Goal: Task Accomplishment & Management: Use online tool/utility

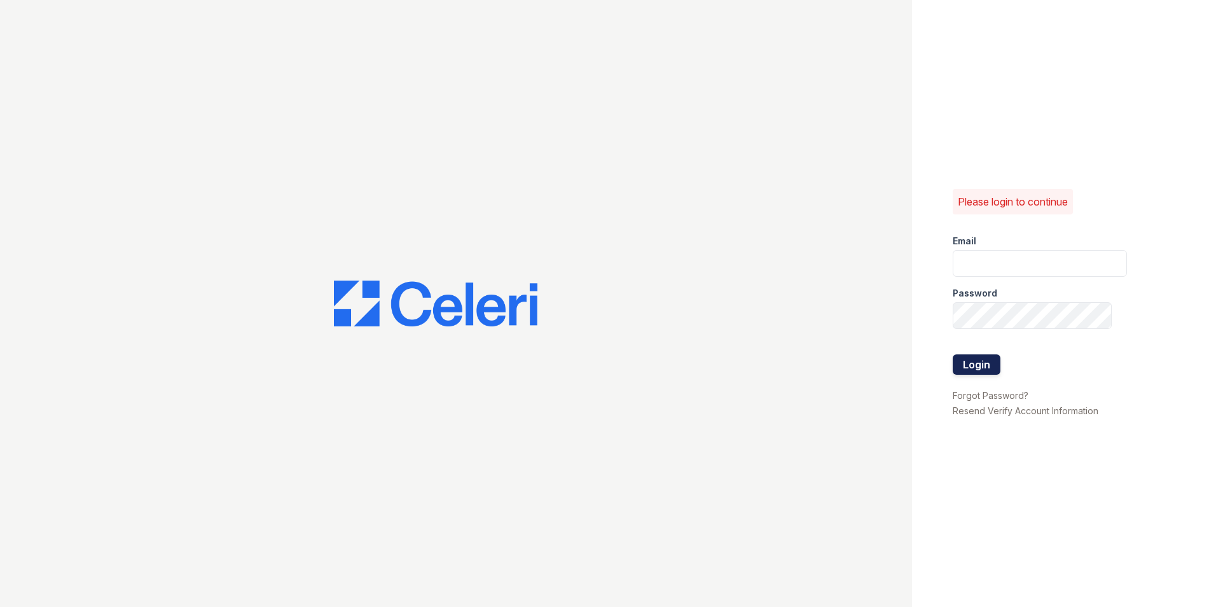
type input "[EMAIL_ADDRESS][DOMAIN_NAME]"
click at [977, 360] on button "Login" at bounding box center [977, 364] width 48 height 20
